Goal: Task Accomplishment & Management: Manage account settings

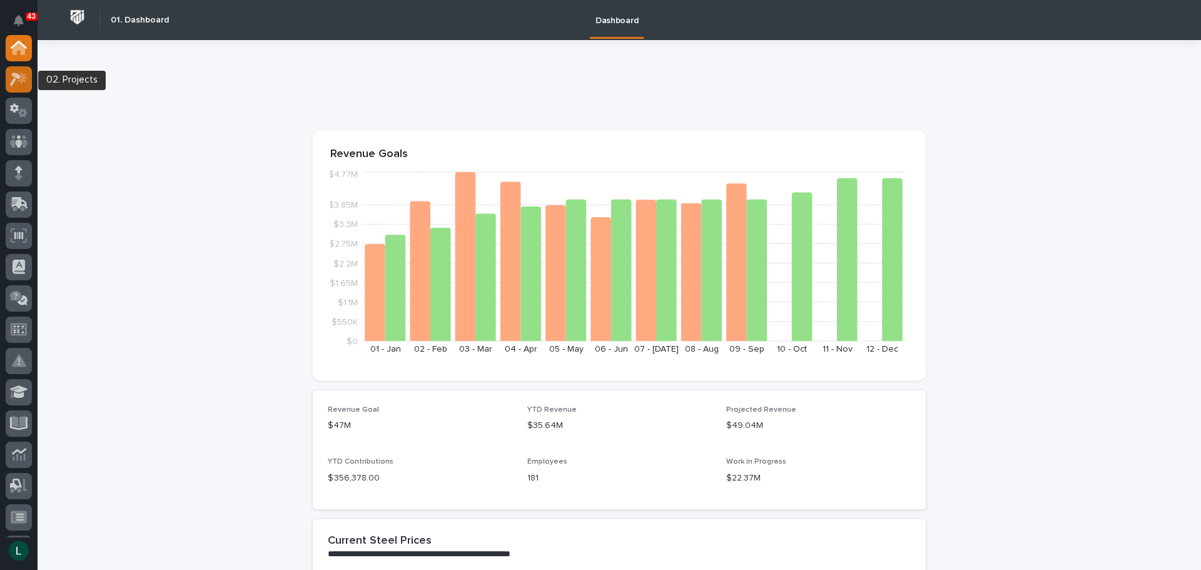
click at [23, 75] on icon at bounding box center [22, 77] width 11 height 13
click at [19, 76] on icon at bounding box center [15, 80] width 11 height 14
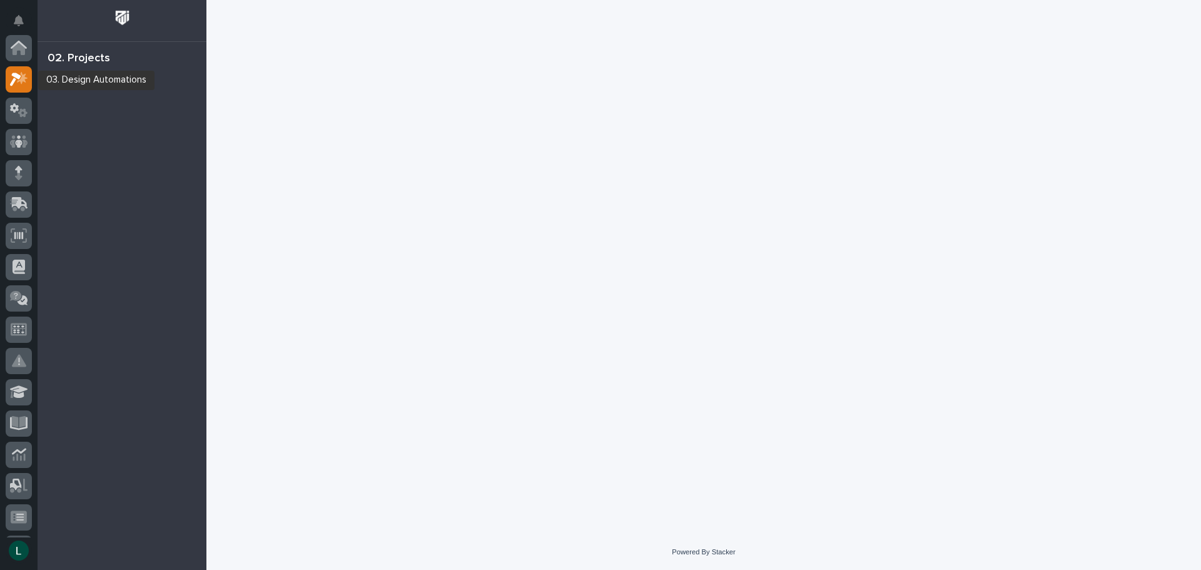
scroll to position [31, 0]
